Goal: Entertainment & Leisure: Consume media (video, audio)

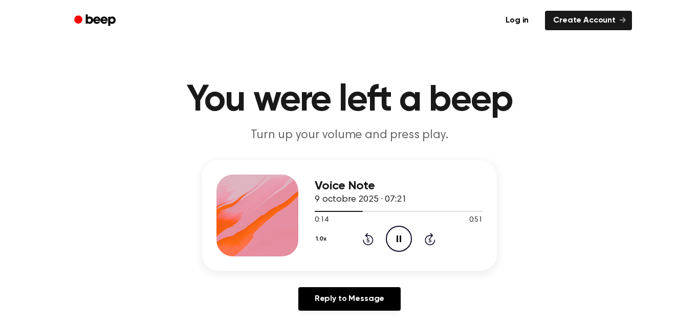
drag, startPoint x: 399, startPoint y: 242, endPoint x: 284, endPoint y: 29, distance: 242.4
click at [399, 240] on icon at bounding box center [398, 238] width 5 height 7
click at [403, 237] on icon "Play Audio" at bounding box center [399, 239] width 26 height 26
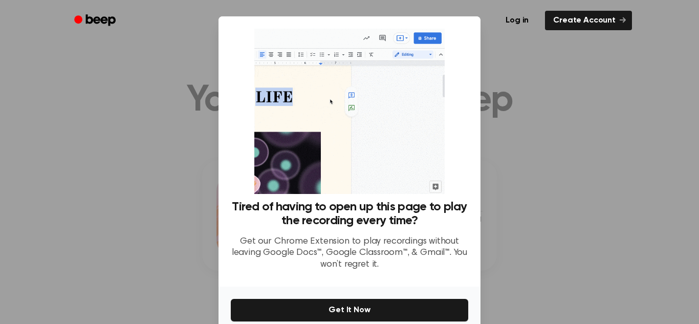
click at [564, 107] on div at bounding box center [349, 162] width 699 height 324
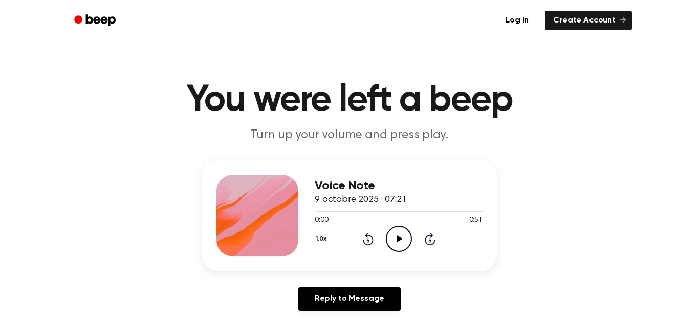
click at [391, 235] on icon "Play Audio" at bounding box center [399, 239] width 26 height 26
click at [395, 238] on icon "Pause Audio" at bounding box center [399, 239] width 26 height 26
click at [399, 244] on icon "Play Audio" at bounding box center [399, 239] width 26 height 26
click at [396, 236] on icon "Pause Audio" at bounding box center [399, 239] width 26 height 26
drag, startPoint x: 402, startPoint y: 235, endPoint x: 343, endPoint y: 130, distance: 119.8
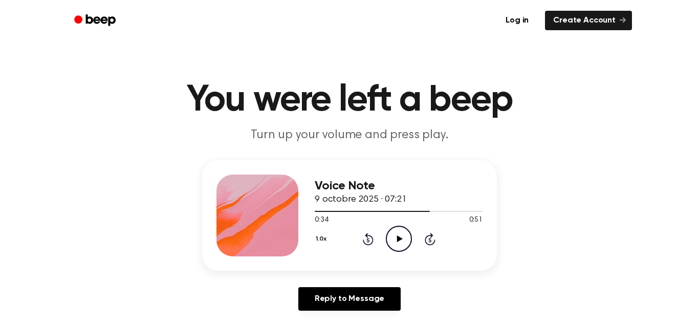
click at [403, 233] on icon "Play Audio" at bounding box center [399, 239] width 26 height 26
click at [399, 244] on icon "Play Audio" at bounding box center [399, 239] width 26 height 26
